Goal: Task Accomplishment & Management: Use online tool/utility

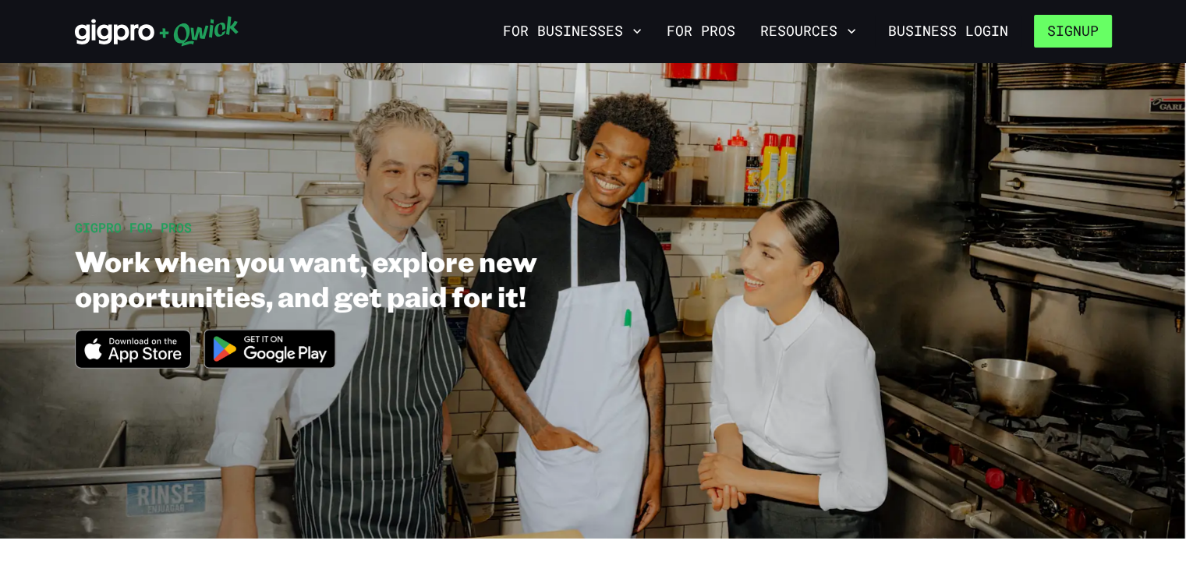
click at [1076, 31] on button "Signup" at bounding box center [1073, 31] width 78 height 33
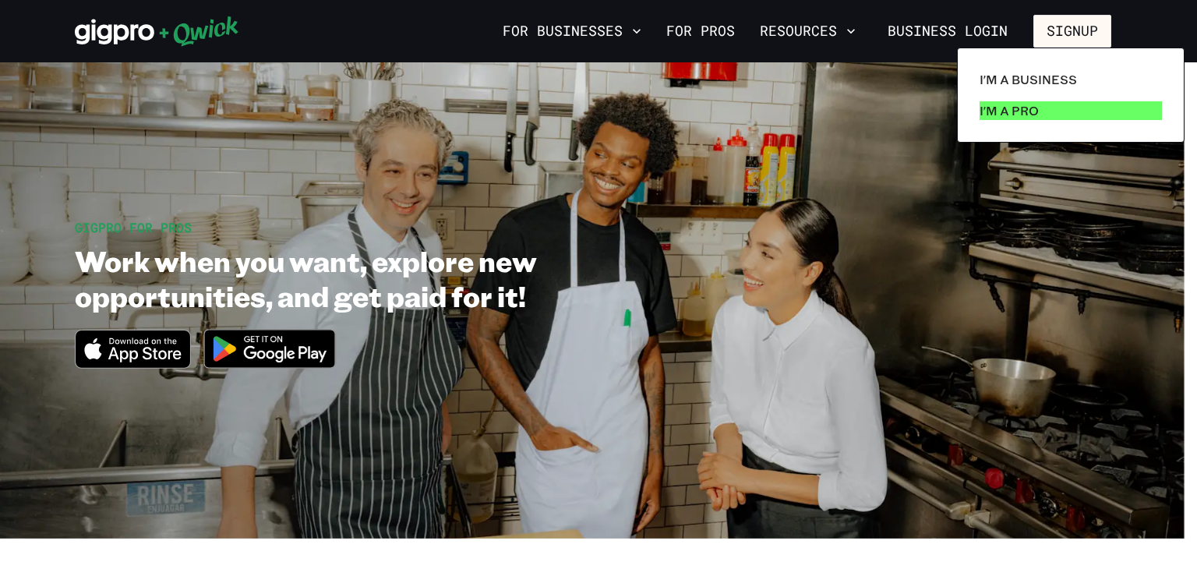
click at [1043, 116] on link "I'm a Pro" at bounding box center [1071, 110] width 195 height 31
drag, startPoint x: 1044, startPoint y: 108, endPoint x: 1112, endPoint y: 108, distance: 67.8
click at [1112, 108] on link "I'm a Pro" at bounding box center [1071, 110] width 195 height 31
drag, startPoint x: 1112, startPoint y: 108, endPoint x: 1154, endPoint y: 108, distance: 42.1
click at [1154, 108] on link "I'm a Pro" at bounding box center [1071, 110] width 195 height 31
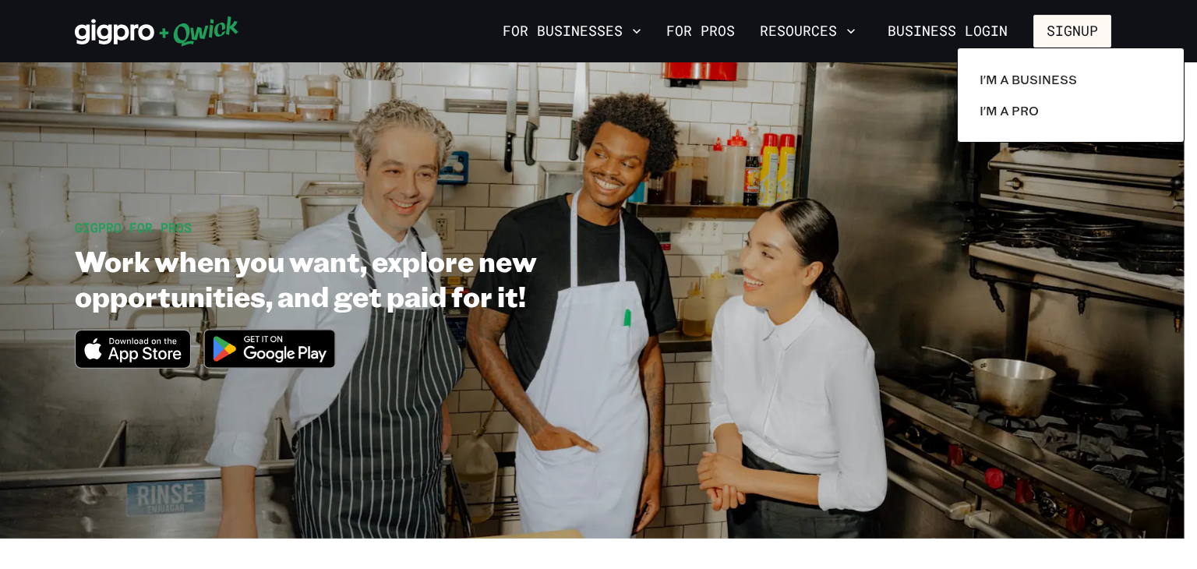
click at [674, 325] on div at bounding box center [598, 284] width 1197 height 569
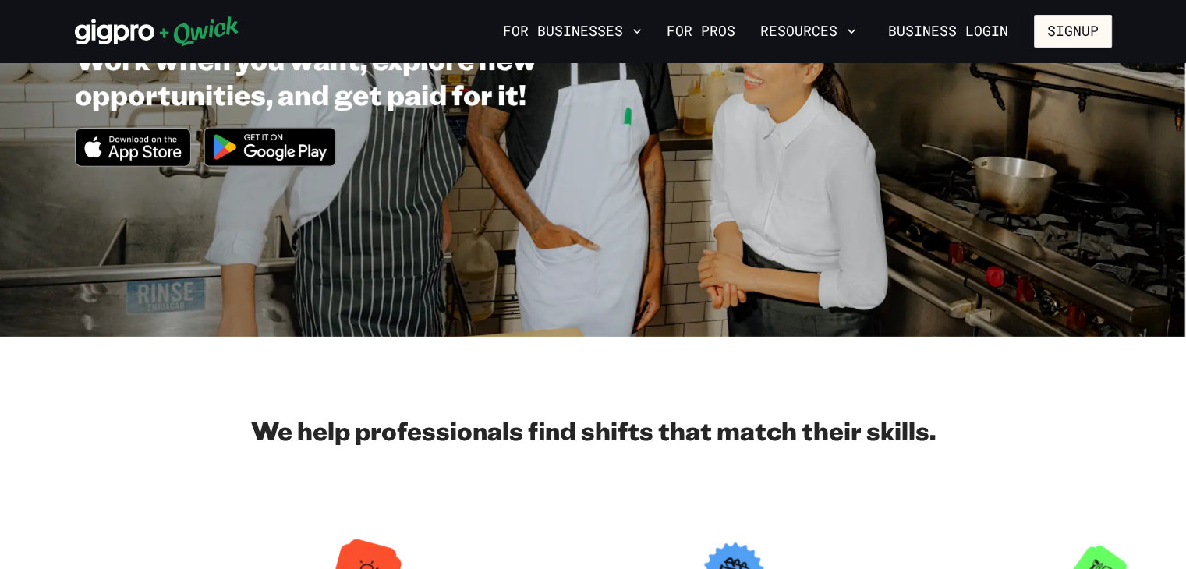
scroll to position [281, 0]
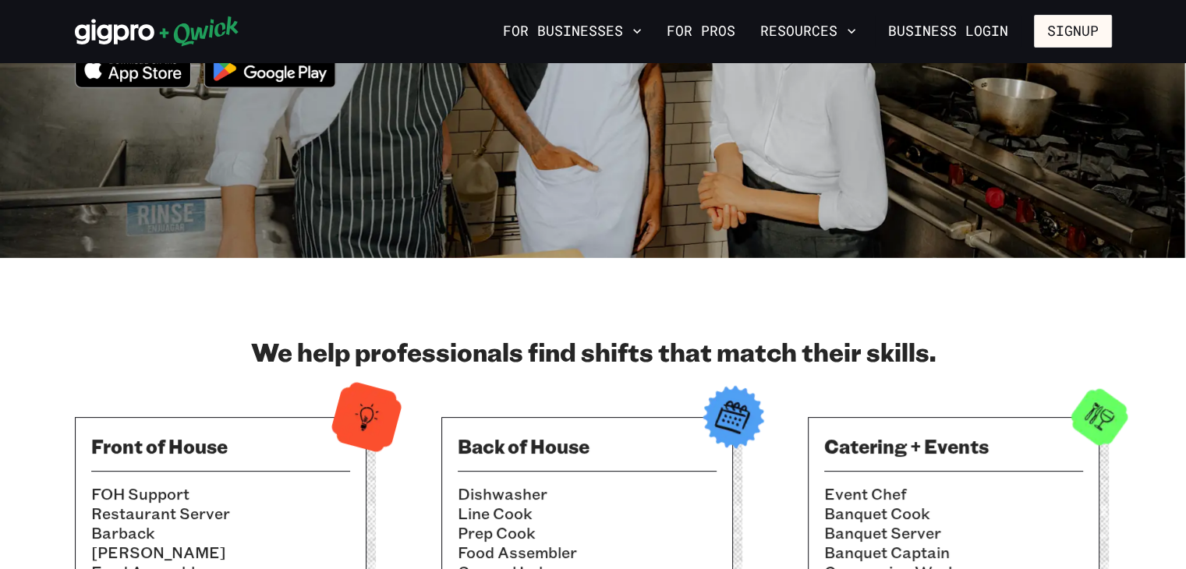
click at [1002, 517] on li "Banquet Cook" at bounding box center [953, 513] width 259 height 19
click at [700, 29] on link "For Pros" at bounding box center [700, 31] width 81 height 27
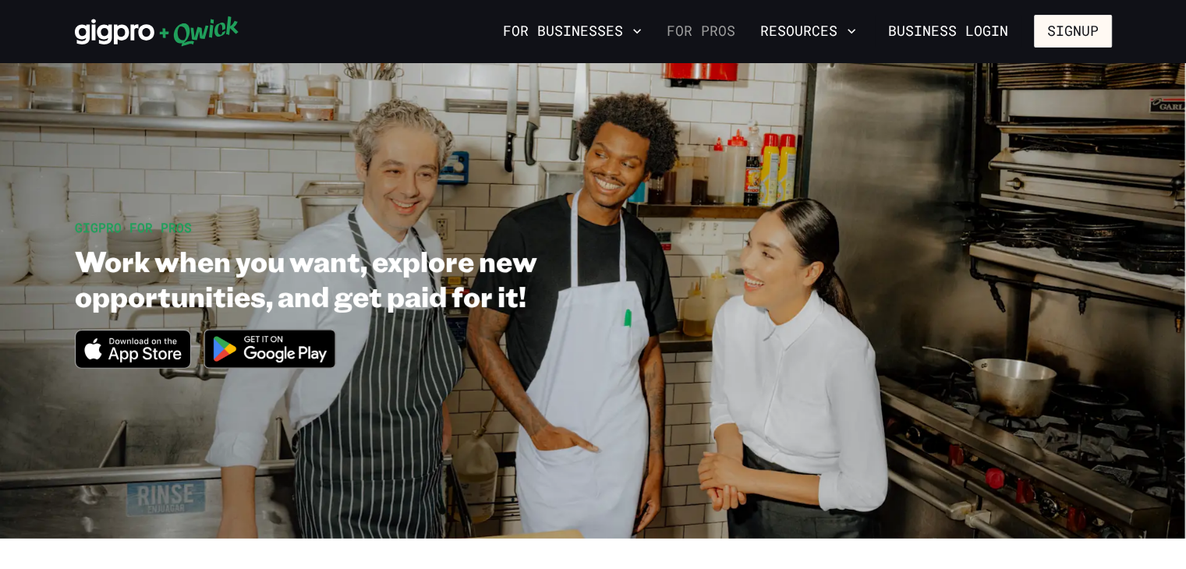
click at [733, 34] on link "For Pros" at bounding box center [700, 31] width 81 height 27
click at [1084, 30] on button "Signup" at bounding box center [1073, 31] width 78 height 33
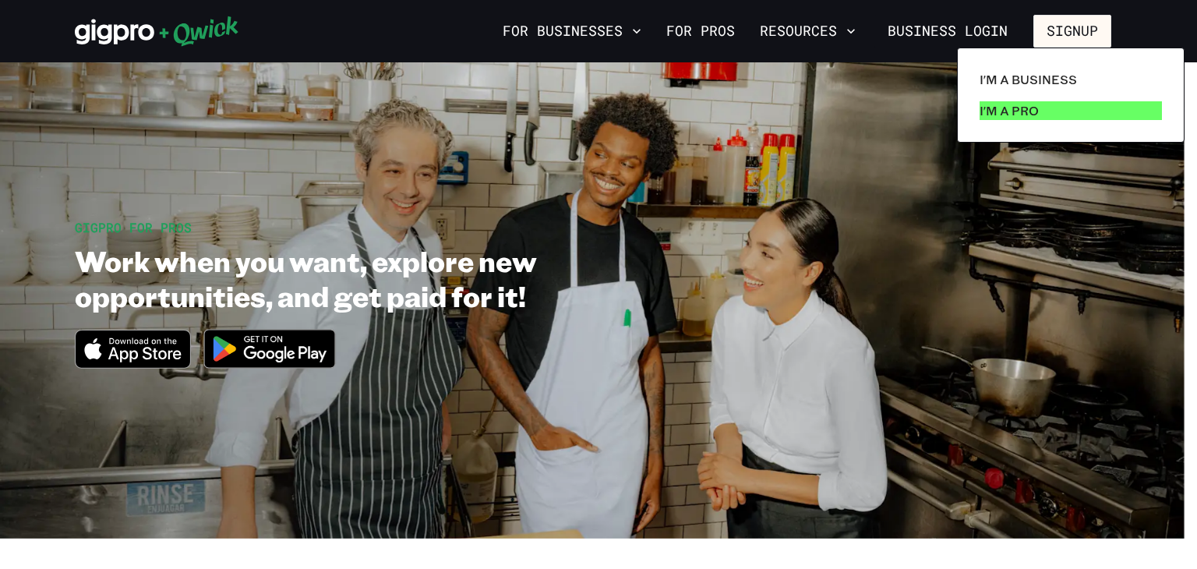
click at [1015, 111] on p "I'm a Pro" at bounding box center [1009, 110] width 59 height 19
click at [1077, 112] on link "I'm a Pro" at bounding box center [1071, 110] width 195 height 31
drag, startPoint x: 594, startPoint y: 34, endPoint x: 552, endPoint y: 32, distance: 42.2
click at [552, 32] on div at bounding box center [598, 284] width 1197 height 569
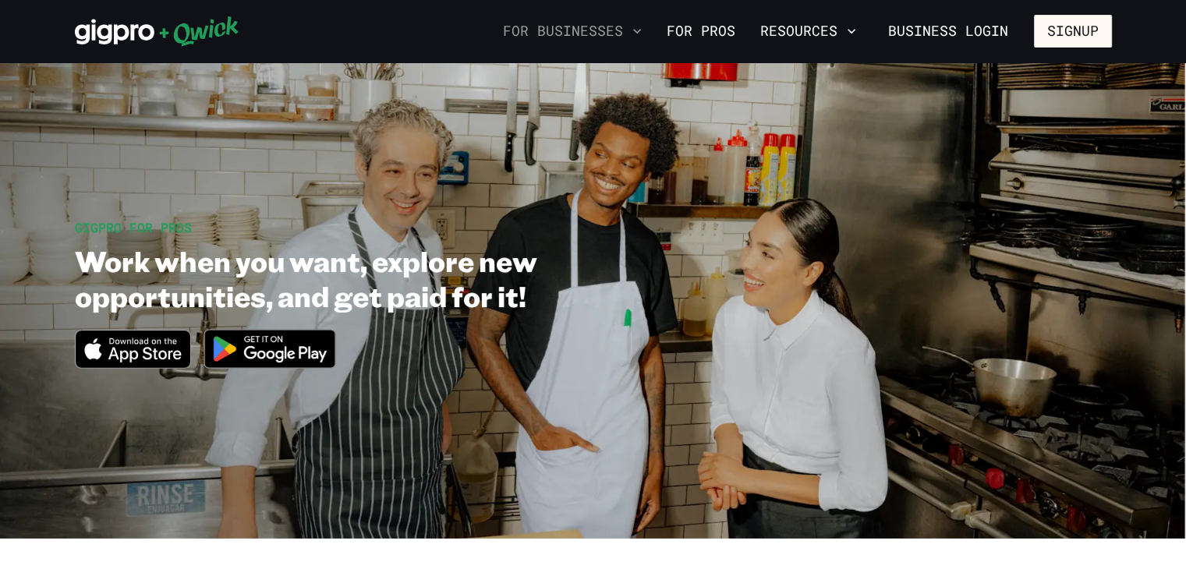
click at [639, 33] on icon "button" at bounding box center [637, 31] width 16 height 16
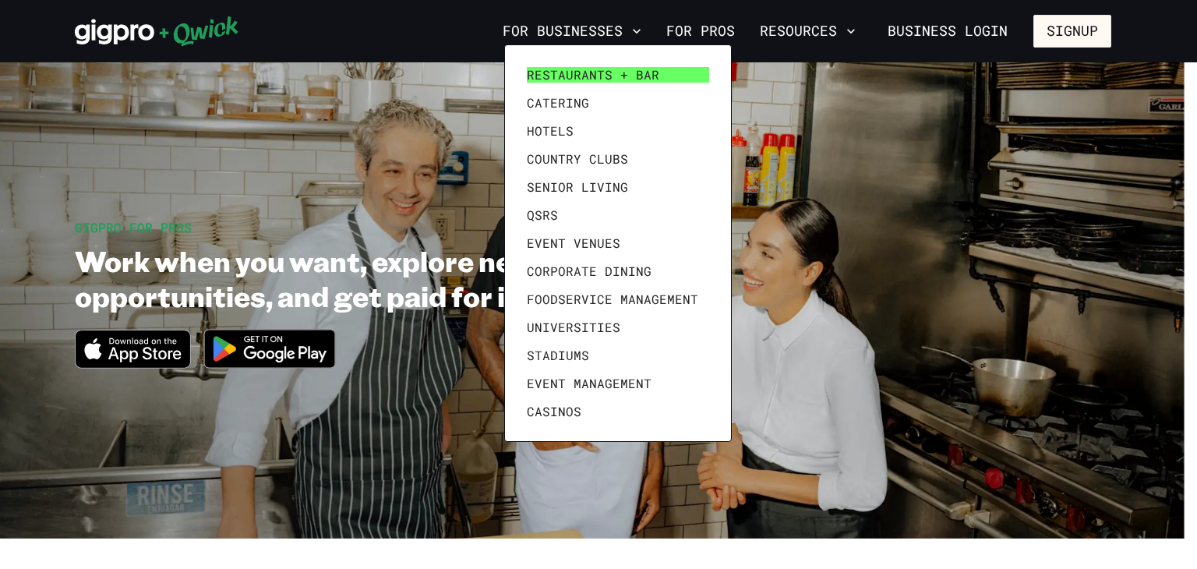
click at [619, 67] on span "Restaurants + Bar" at bounding box center [593, 75] width 133 height 16
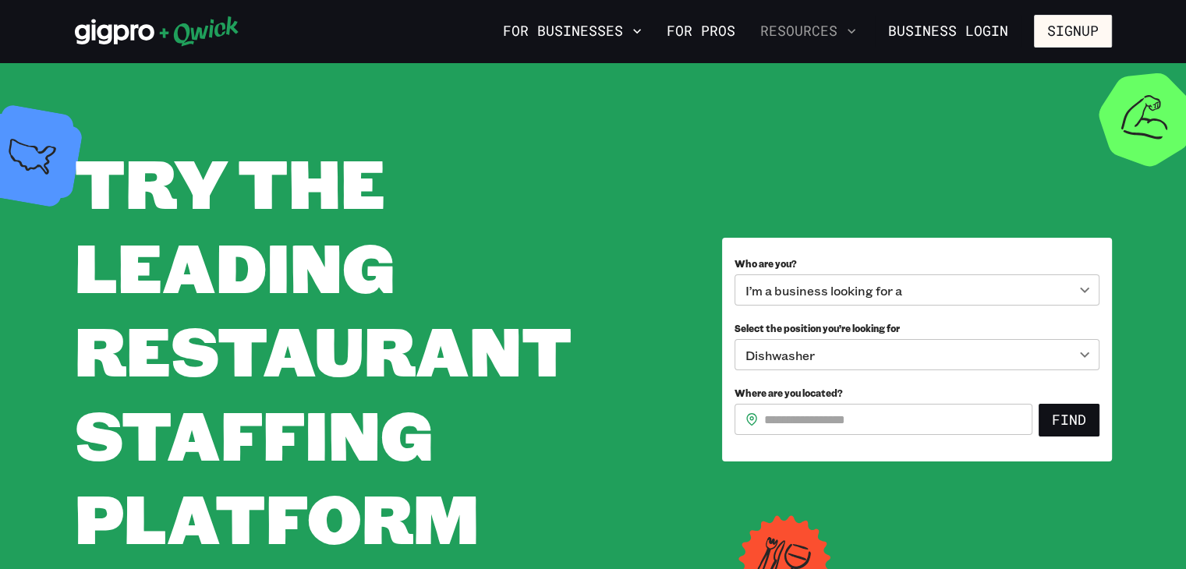
click at [832, 34] on button "Resources" at bounding box center [808, 31] width 108 height 27
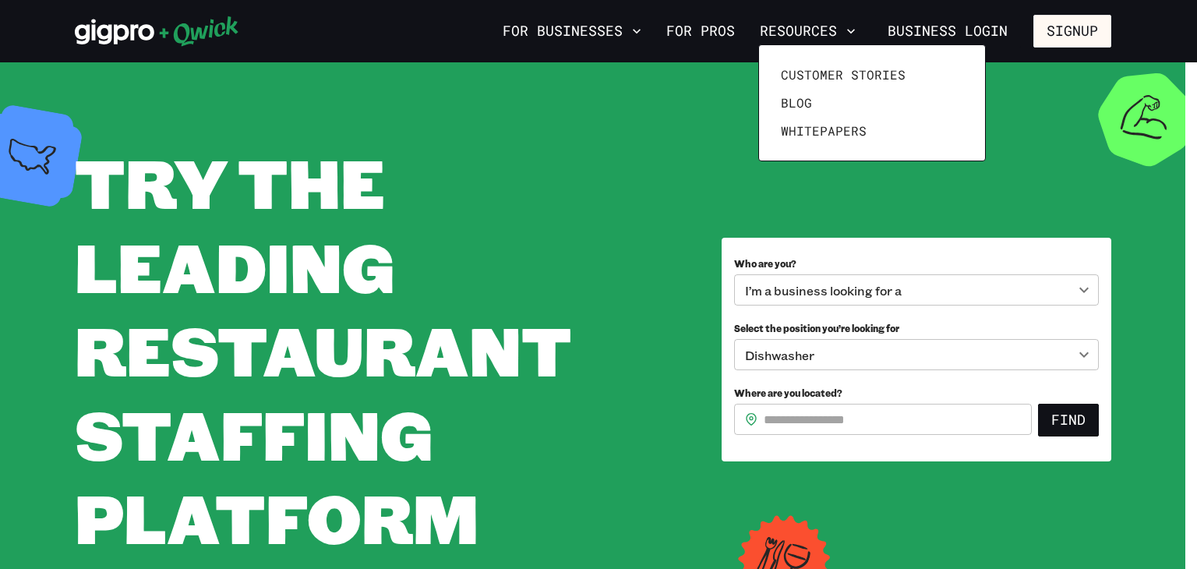
click at [659, 146] on div at bounding box center [598, 284] width 1197 height 569
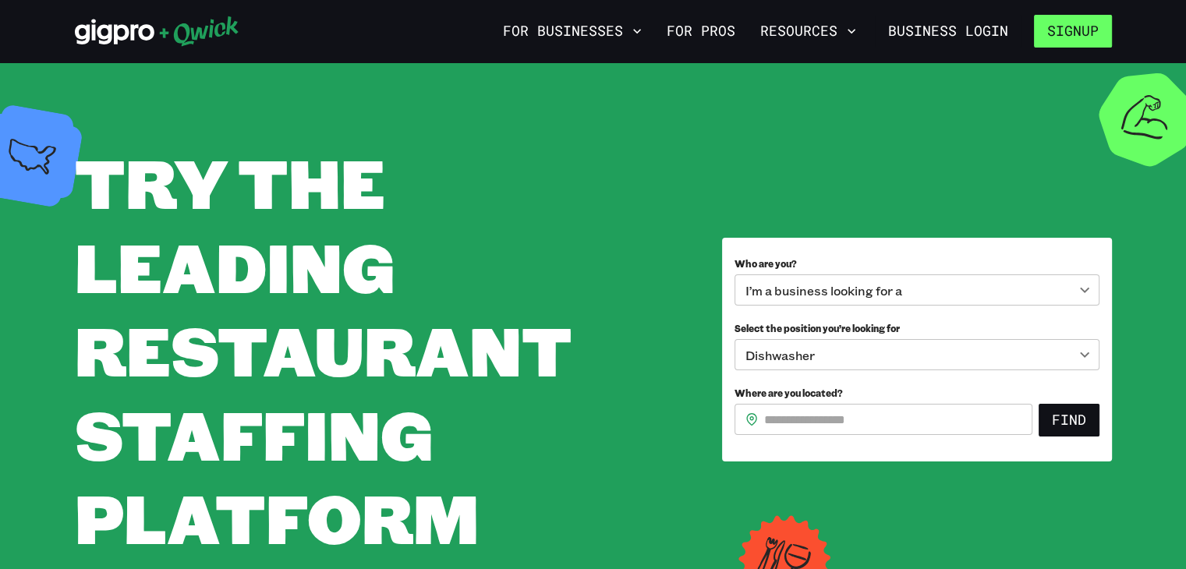
click at [1093, 30] on button "Signup" at bounding box center [1073, 31] width 78 height 33
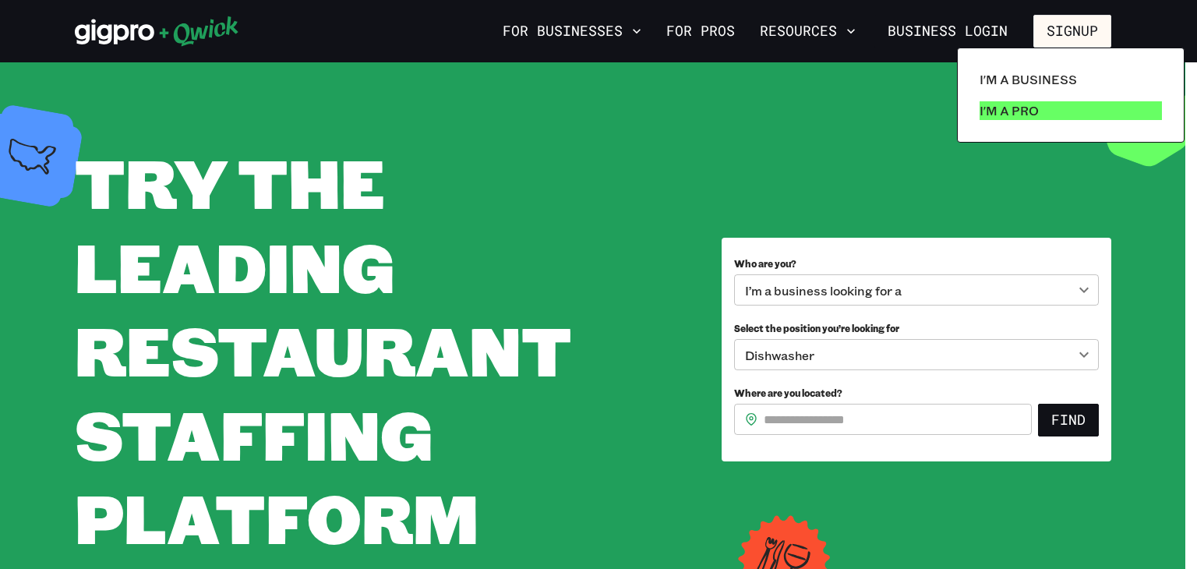
click at [1037, 101] on p "I'm a Pro" at bounding box center [1009, 110] width 59 height 19
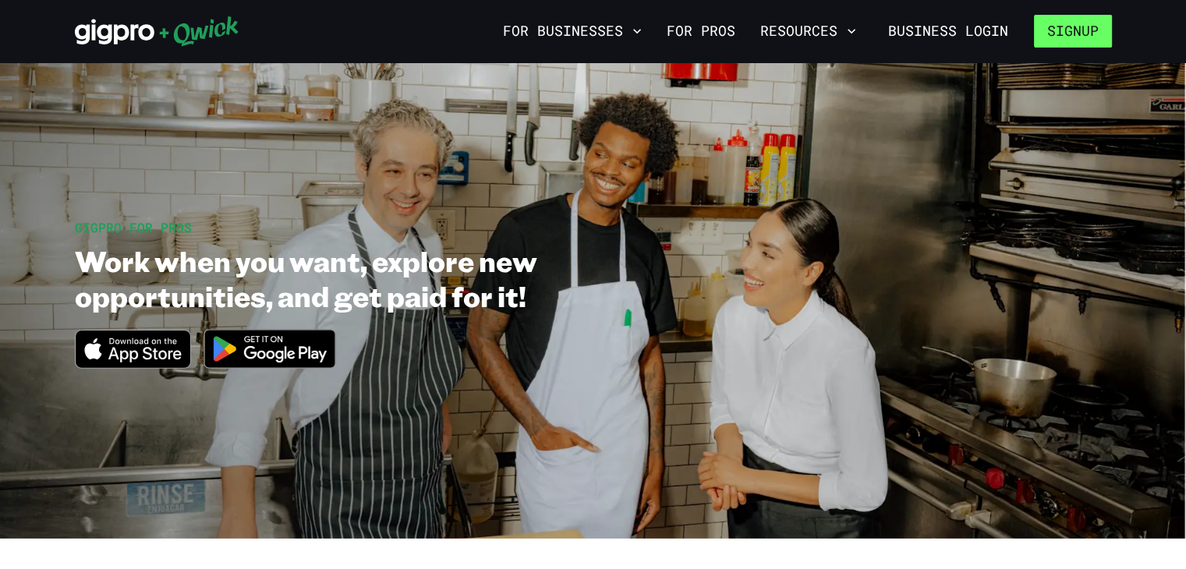
click at [1080, 33] on button "Signup" at bounding box center [1073, 31] width 78 height 33
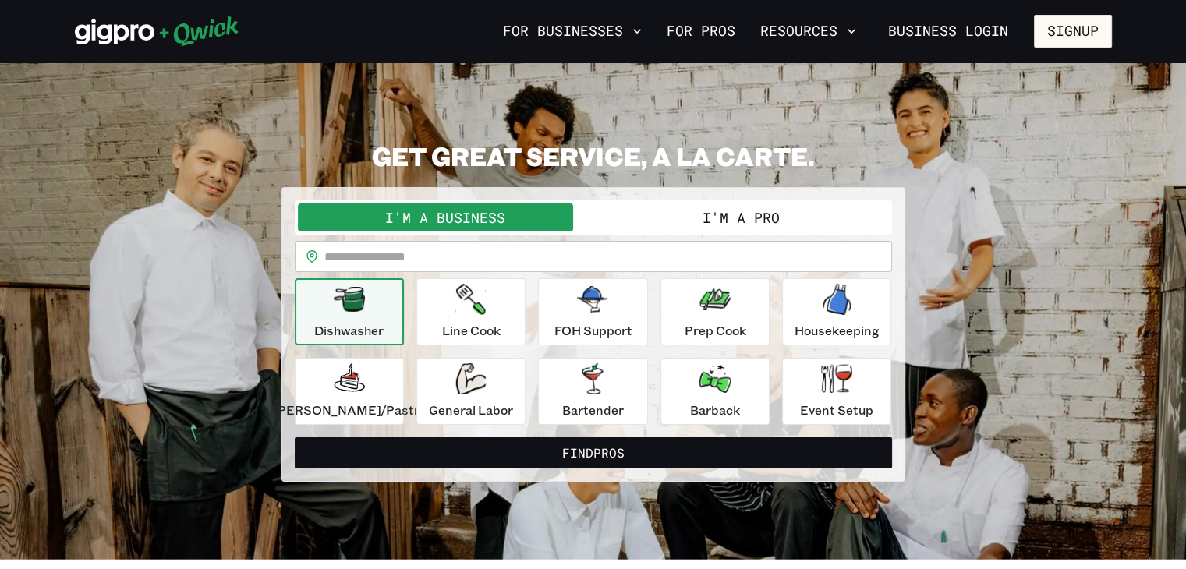
click at [668, 214] on button "I'm a Pro" at bounding box center [740, 217] width 295 height 28
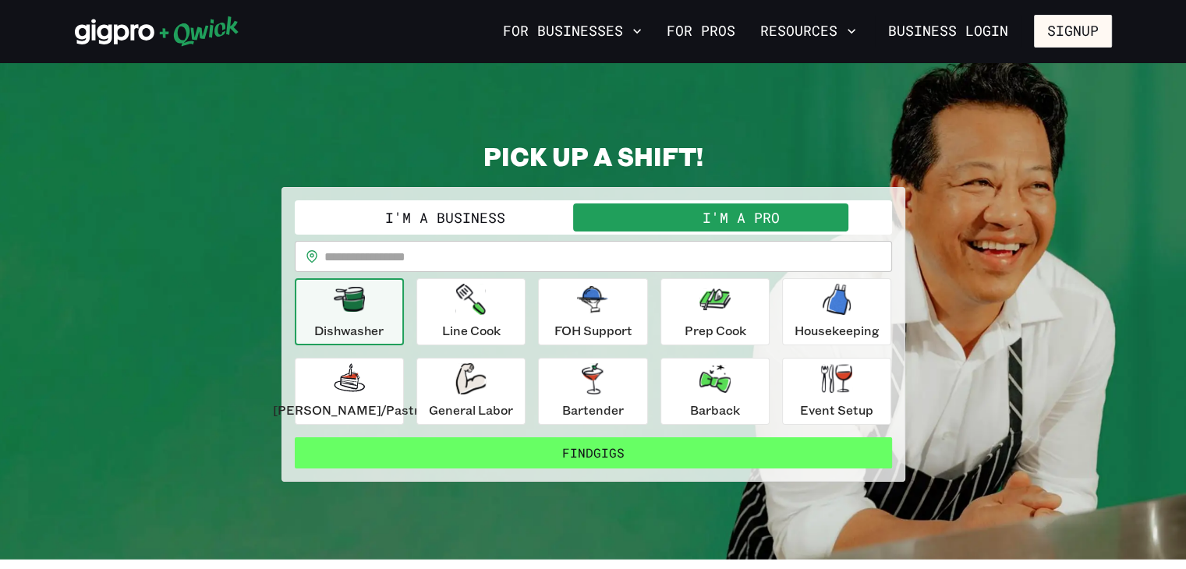
click at [642, 451] on button "Find Gigs" at bounding box center [593, 452] width 597 height 31
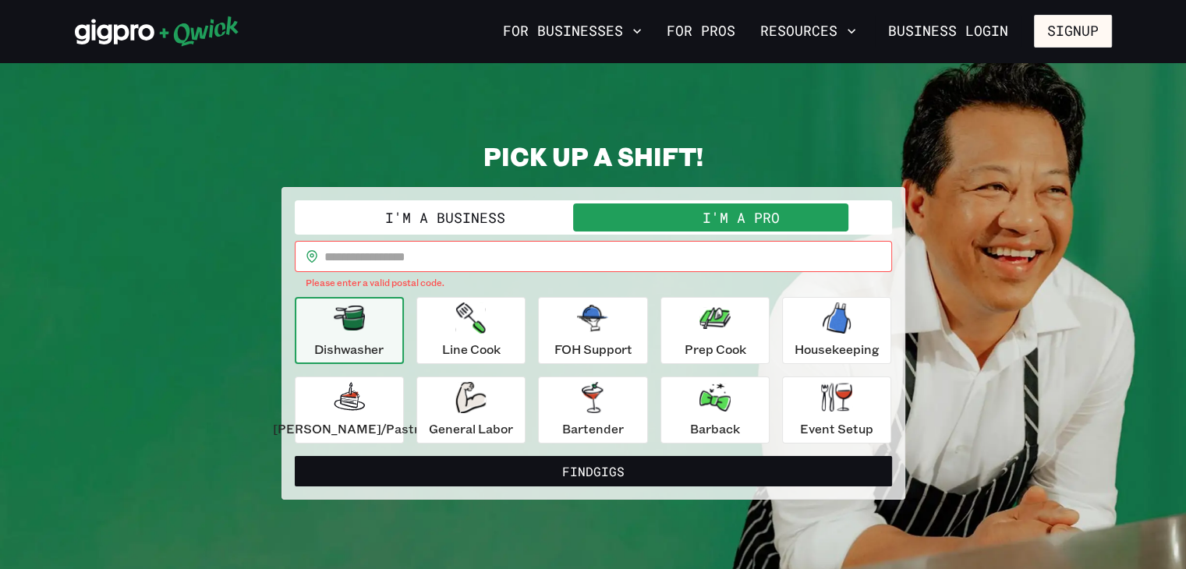
click at [412, 261] on input "text" at bounding box center [607, 256] width 567 height 31
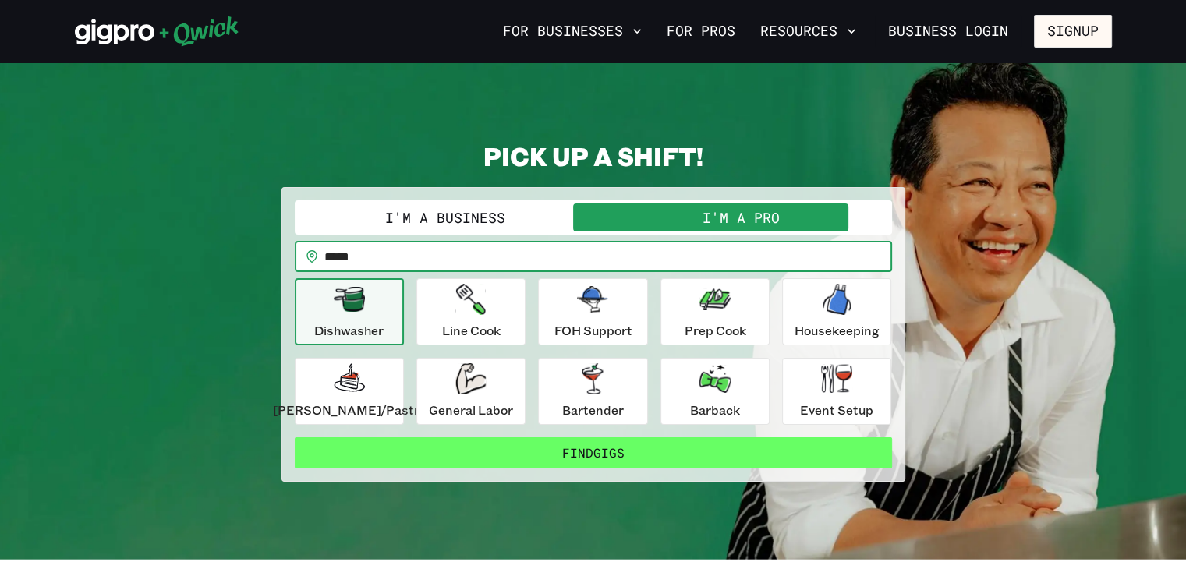
type input "*****"
click at [694, 447] on button "Find Gigs" at bounding box center [593, 452] width 597 height 31
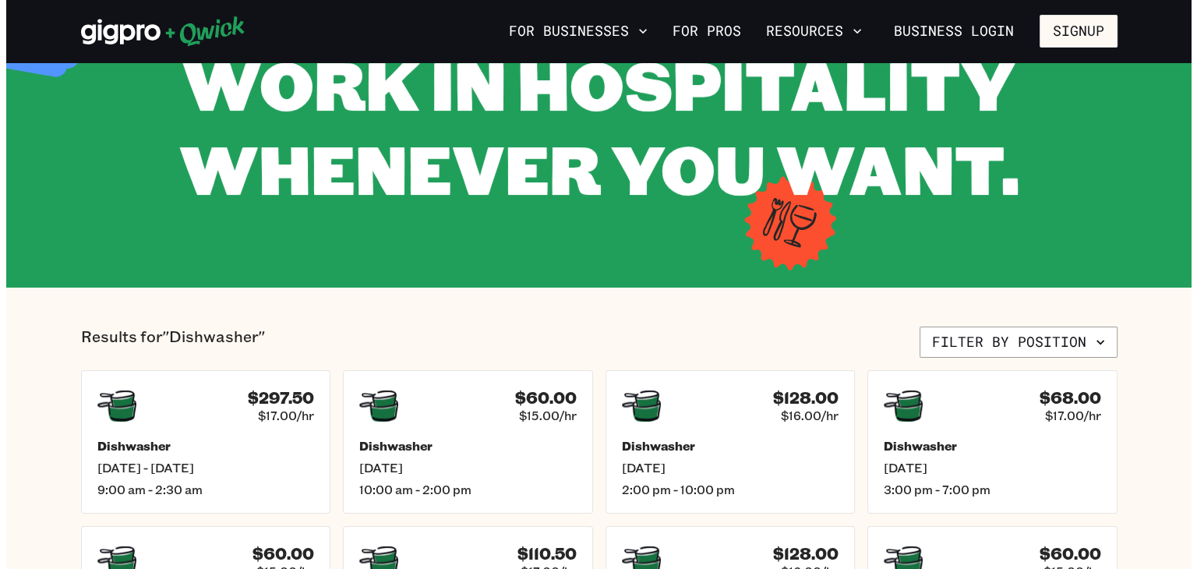
scroll to position [125, 0]
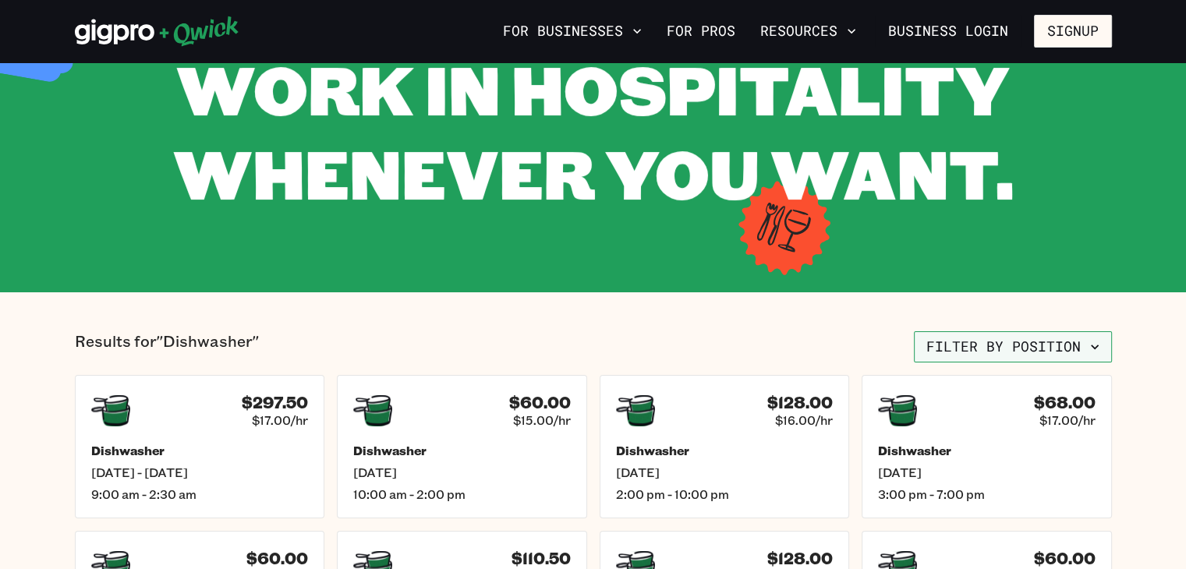
click at [1093, 352] on icon "button" at bounding box center [1095, 347] width 16 height 16
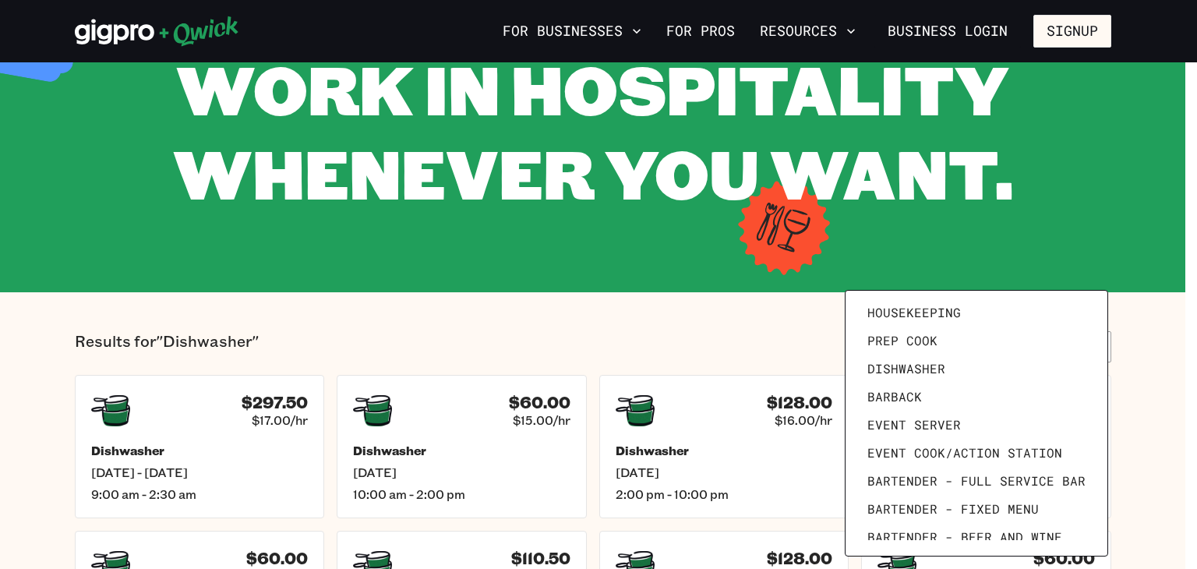
scroll to position [215, 0]
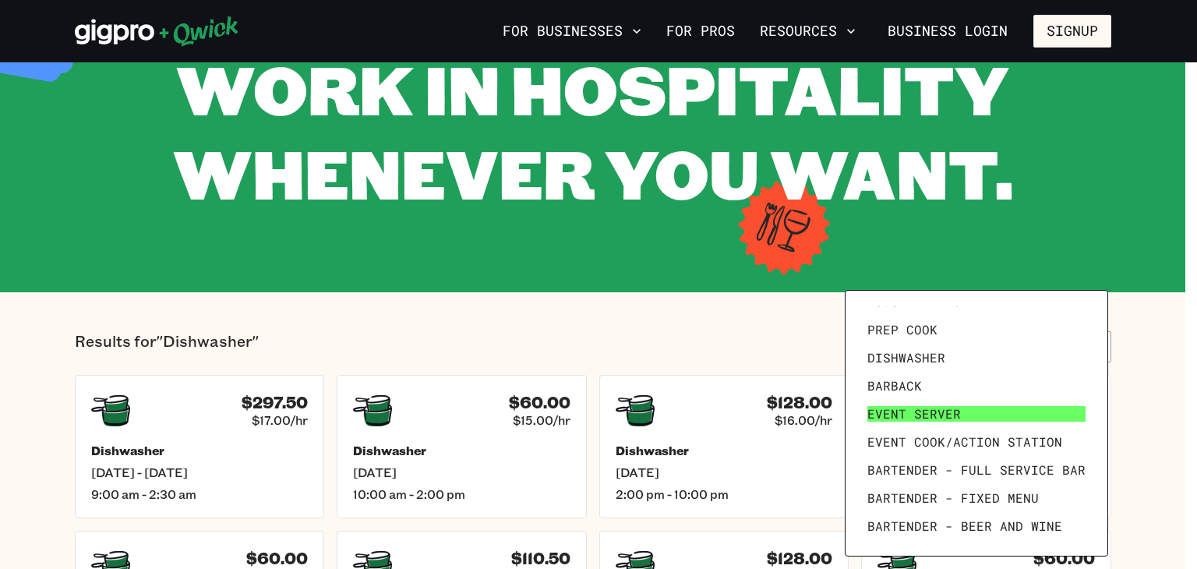
click at [990, 416] on link "Event Server" at bounding box center [976, 414] width 231 height 28
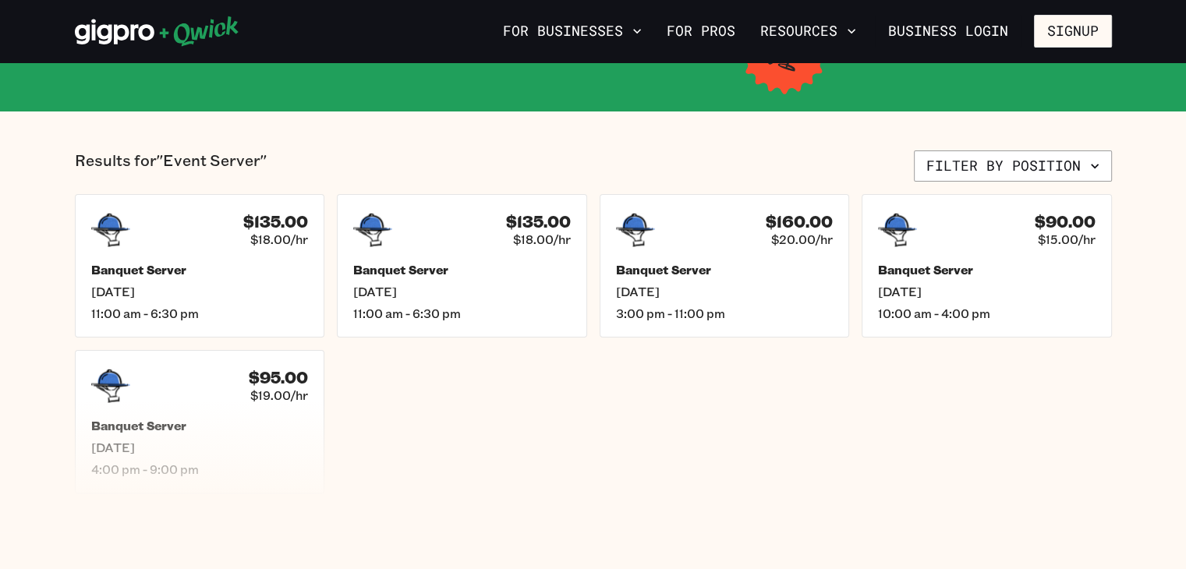
scroll to position [312, 0]
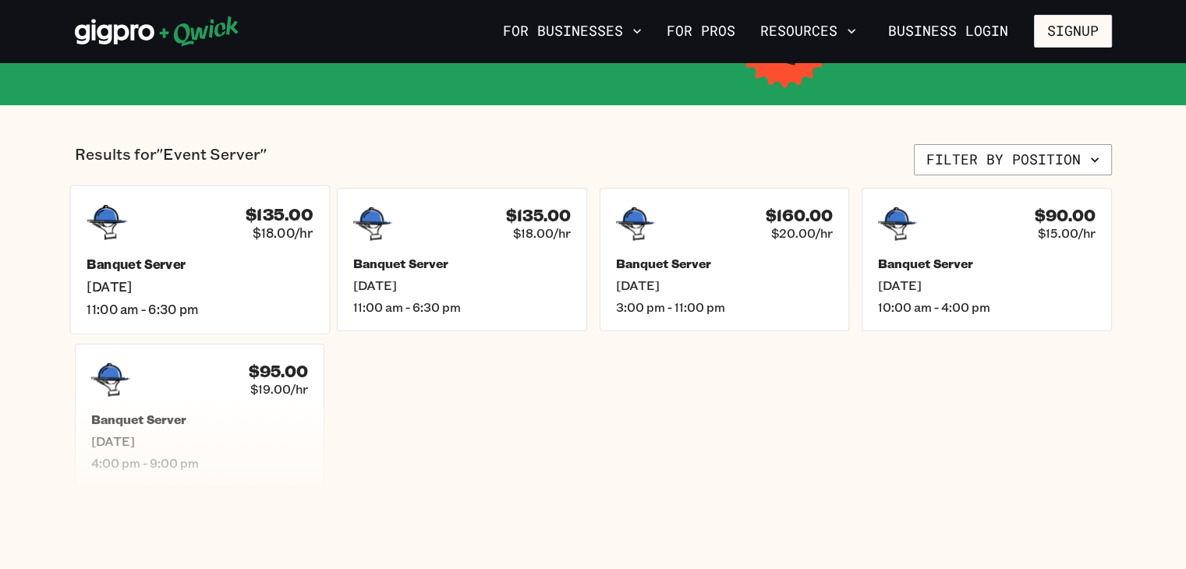
click at [240, 256] on h5 "Banquet Server" at bounding box center [200, 264] width 226 height 16
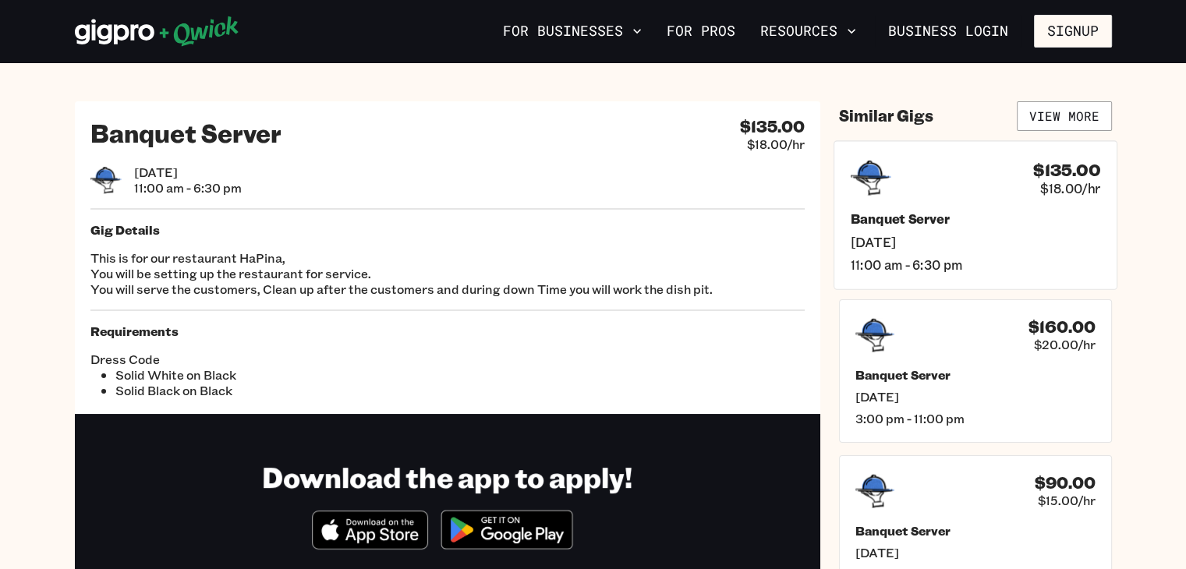
drag, startPoint x: 985, startPoint y: 229, endPoint x: 954, endPoint y: 192, distance: 48.7
click at [954, 192] on div "$135.00 $18.00/hr" at bounding box center [974, 177] width 249 height 41
click at [946, 340] on div "$160.00 $20.00/hr" at bounding box center [974, 333] width 249 height 41
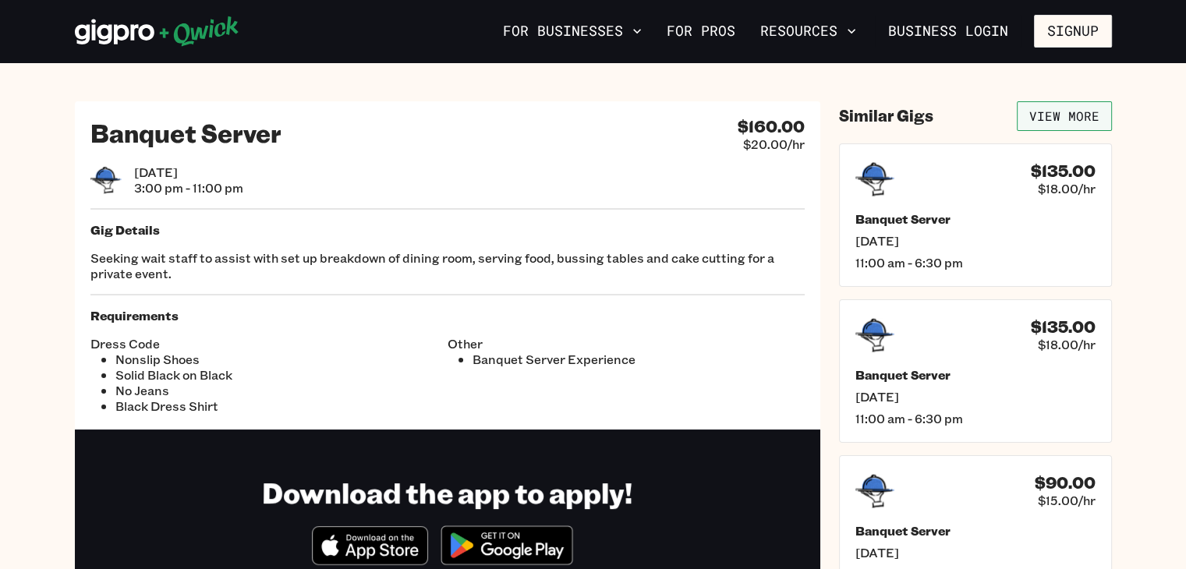
click at [1073, 110] on link "View More" at bounding box center [1063, 116] width 95 height 30
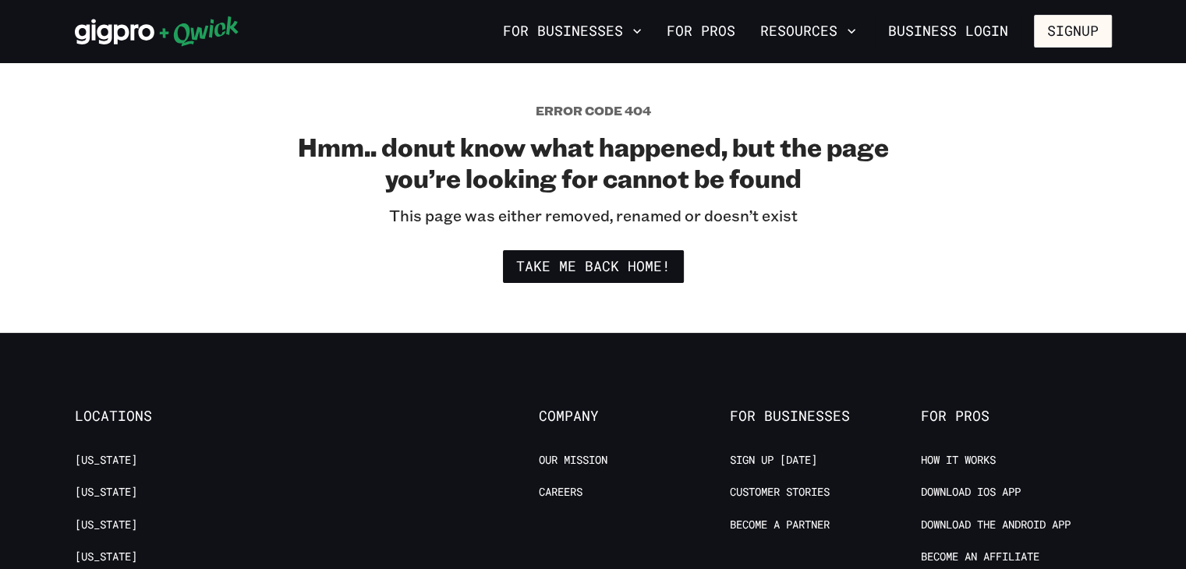
scroll to position [312, 0]
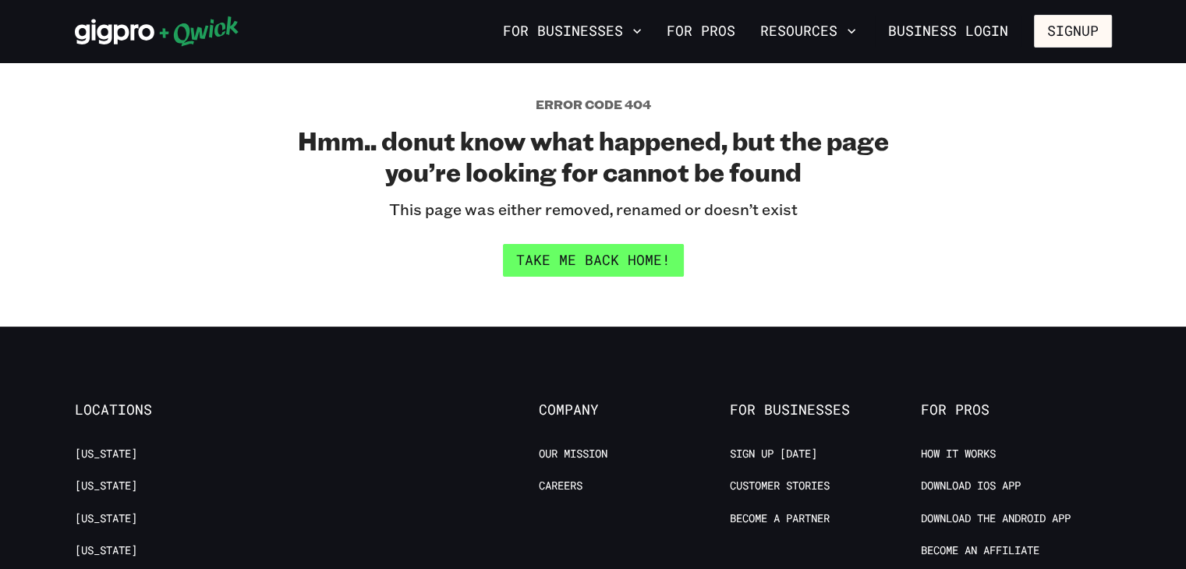
click at [577, 269] on link "Take me back home!" at bounding box center [593, 260] width 181 height 33
